Goal: Task Accomplishment & Management: Use online tool/utility

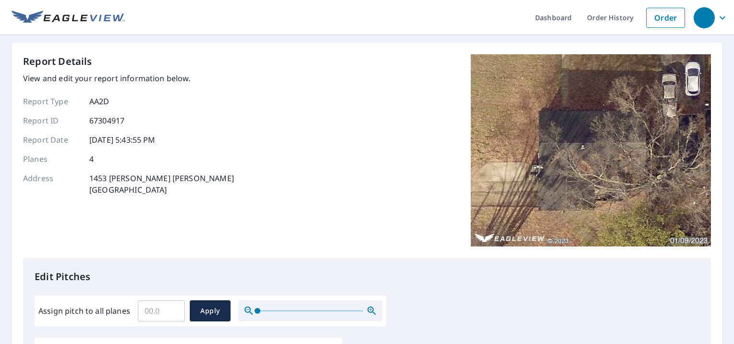
click at [328, 123] on div "Report Details View and edit your report information below. Report Type AA2D Re…" at bounding box center [367, 156] width 688 height 204
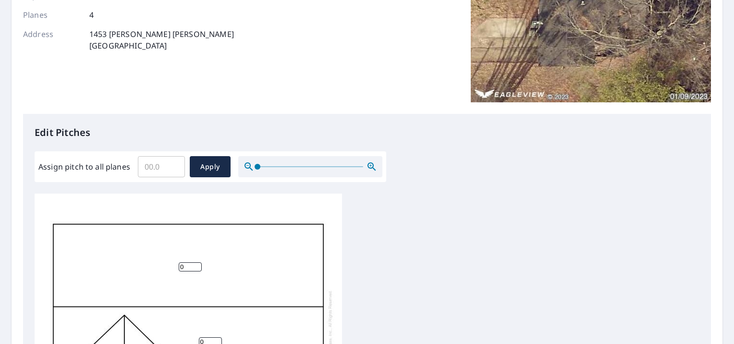
scroll to position [181, 0]
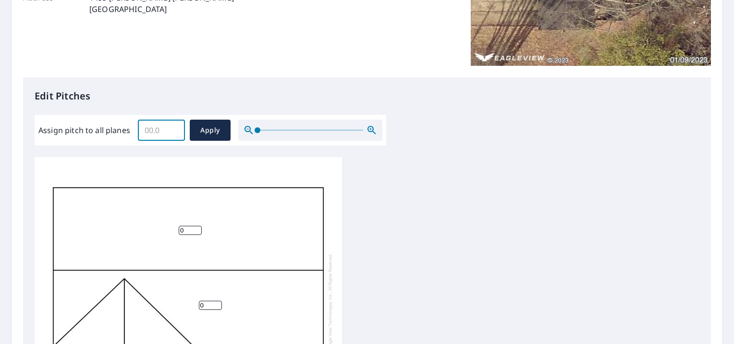
click at [148, 132] on input "Assign pitch to all planes" at bounding box center [161, 130] width 47 height 27
type input "4"
click at [205, 134] on span "Apply" at bounding box center [209, 130] width 25 height 12
type input "4"
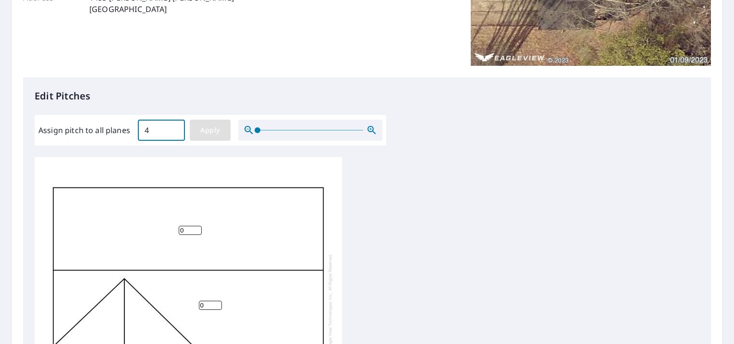
type input "4"
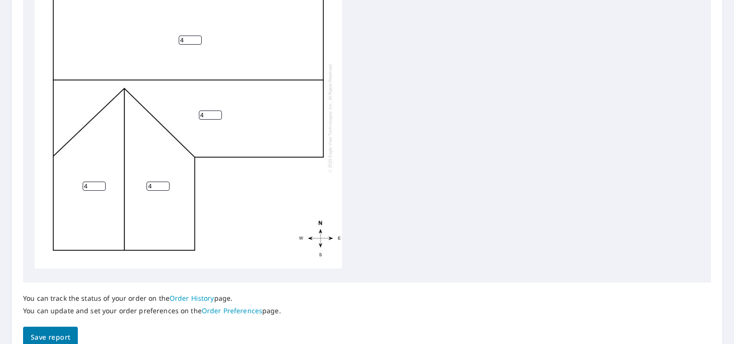
scroll to position [416, 0]
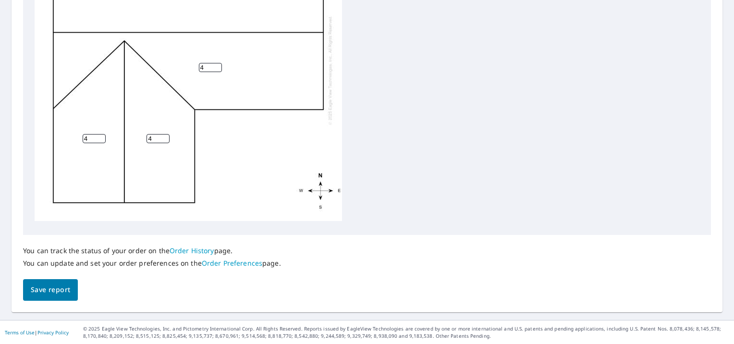
click at [44, 284] on span "Save report" at bounding box center [50, 290] width 39 height 12
click at [44, 284] on div "You can track the status of your order on the Order History page. You can updat…" at bounding box center [367, 267] width 688 height 65
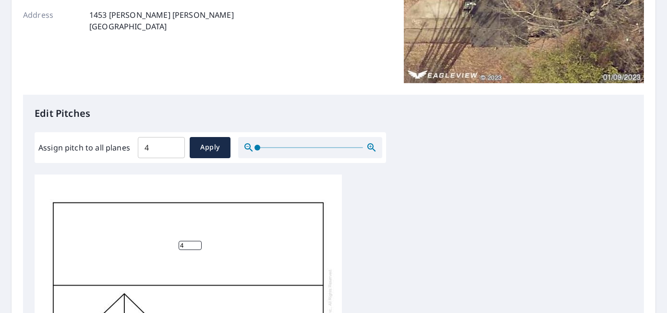
scroll to position [0, 0]
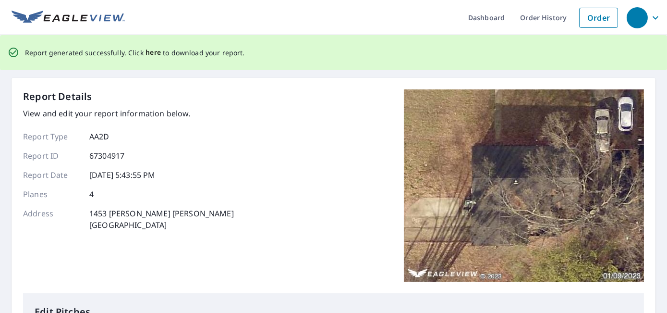
click at [156, 53] on span "here" at bounding box center [154, 53] width 16 height 12
